Goal: Transaction & Acquisition: Complete application form

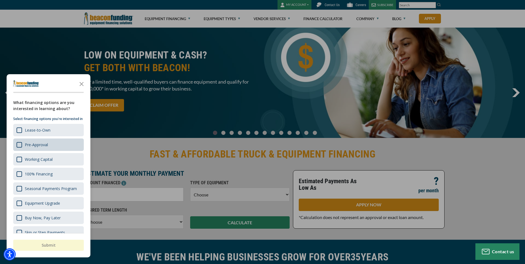
click at [28, 147] on div "Pre-Approval" at bounding box center [36, 144] width 23 height 5
click at [49, 249] on button "Submit" at bounding box center [48, 245] width 71 height 11
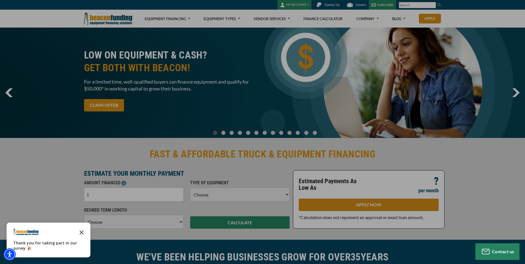
click at [82, 232] on icon "Close the survey" at bounding box center [81, 231] width 11 height 11
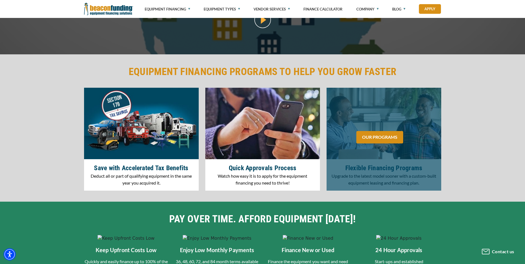
scroll to position [690, 0]
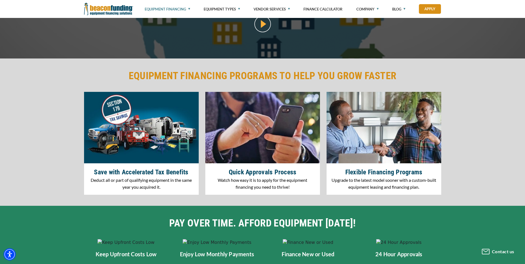
click at [180, 9] on link "Equipment Financing" at bounding box center [168, 9] width 46 height 18
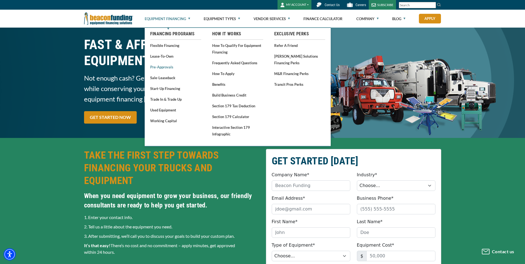
click at [169, 66] on link "Pre-approvals" at bounding box center [175, 66] width 51 height 7
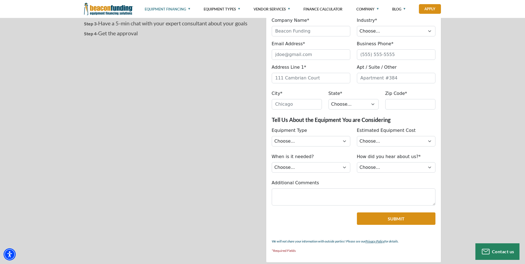
scroll to position [221, 0]
click at [318, 167] on select "Choose... Immediately Next few months I’m just looking" at bounding box center [311, 167] width 79 height 10
click at [375, 165] on select "Choose... Internet Search Vendor Referral Word of Mouth Client Referral Email E…" at bounding box center [396, 167] width 79 height 10
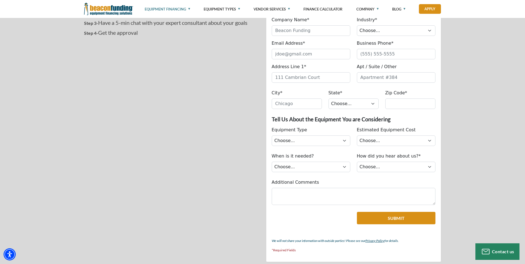
click at [344, 173] on div "When is it needed? Choose... Immediately Next few months I’m just looking How d…" at bounding box center [354, 164] width 170 height 22
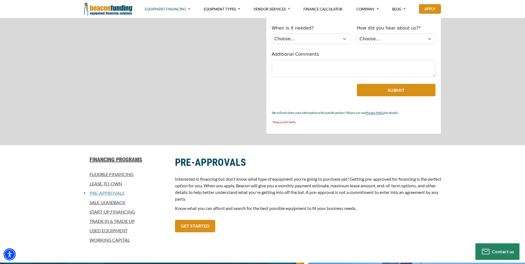
scroll to position [359, 0]
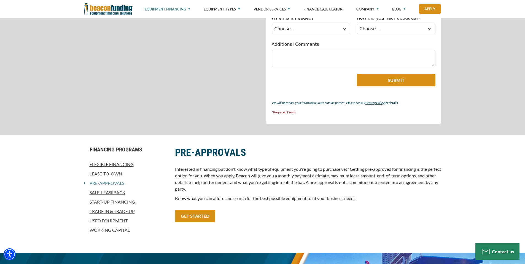
click at [130, 202] on link "Start-Up Financing" at bounding box center [126, 202] width 84 height 7
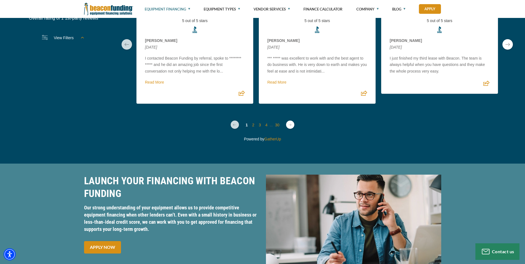
scroll to position [1532, 0]
